Goal: Task Accomplishment & Management: Complete application form

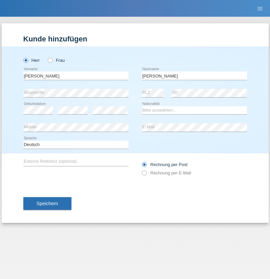
type input "[PERSON_NAME]"
select select "CH"
radio input "true"
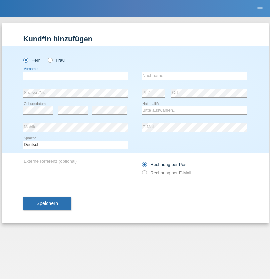
click at [76, 76] on input "text" at bounding box center [75, 76] width 105 height 8
type input "firat"
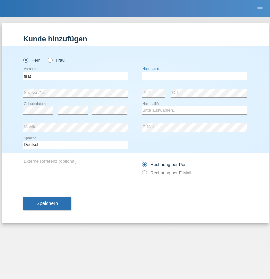
click at [194, 76] on input "text" at bounding box center [194, 76] width 105 height 8
type input "kara"
select select "CH"
